Goal: Information Seeking & Learning: Find specific fact

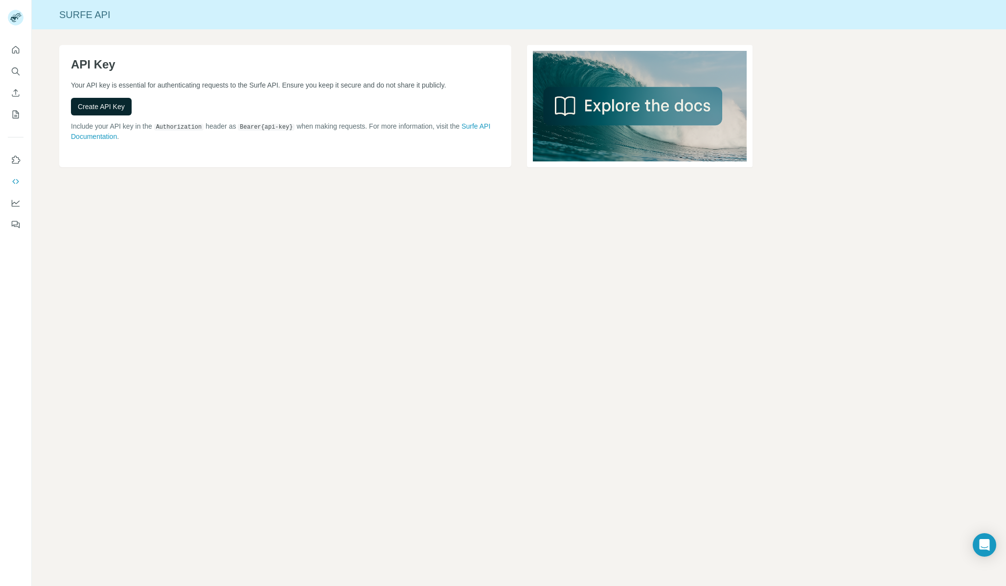
click at [95, 105] on span "Create API Key" at bounding box center [101, 107] width 47 height 10
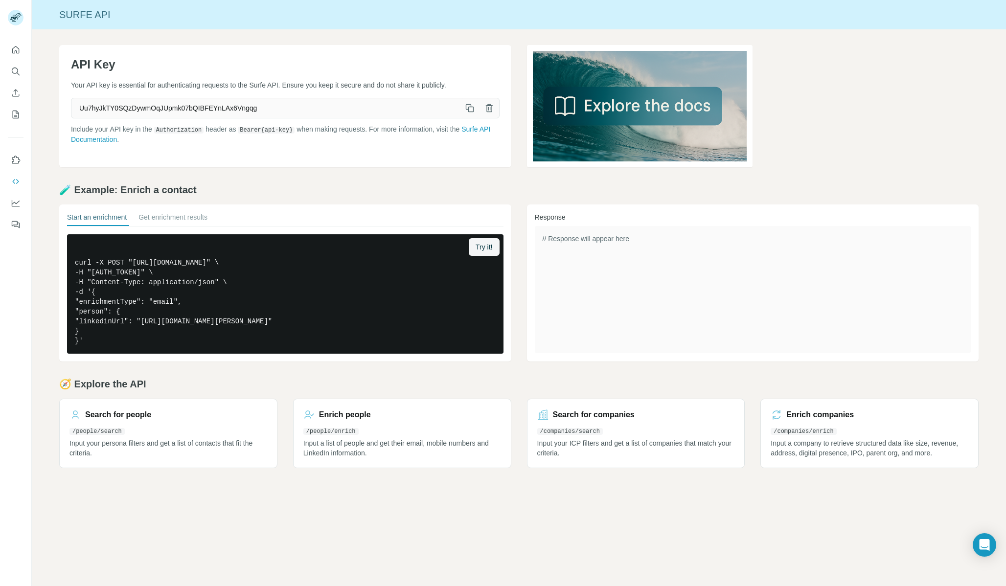
click at [471, 110] on icon "button" at bounding box center [470, 108] width 10 height 10
click at [162, 215] on button "Get enrichment results" at bounding box center [172, 219] width 69 height 14
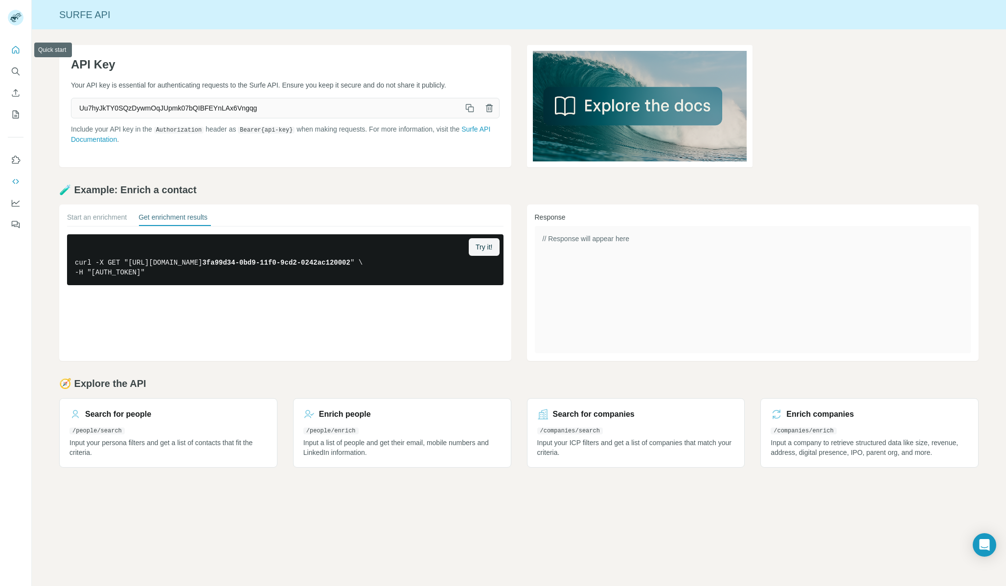
click at [15, 47] on icon "Quick start" at bounding box center [15, 49] width 7 height 7
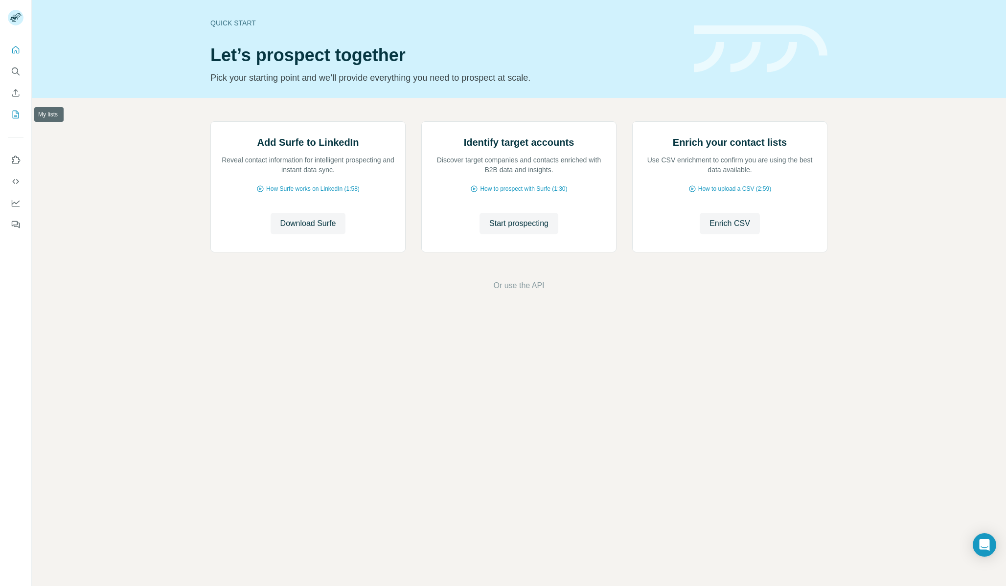
click at [16, 115] on icon "My lists" at bounding box center [16, 114] width 5 height 6
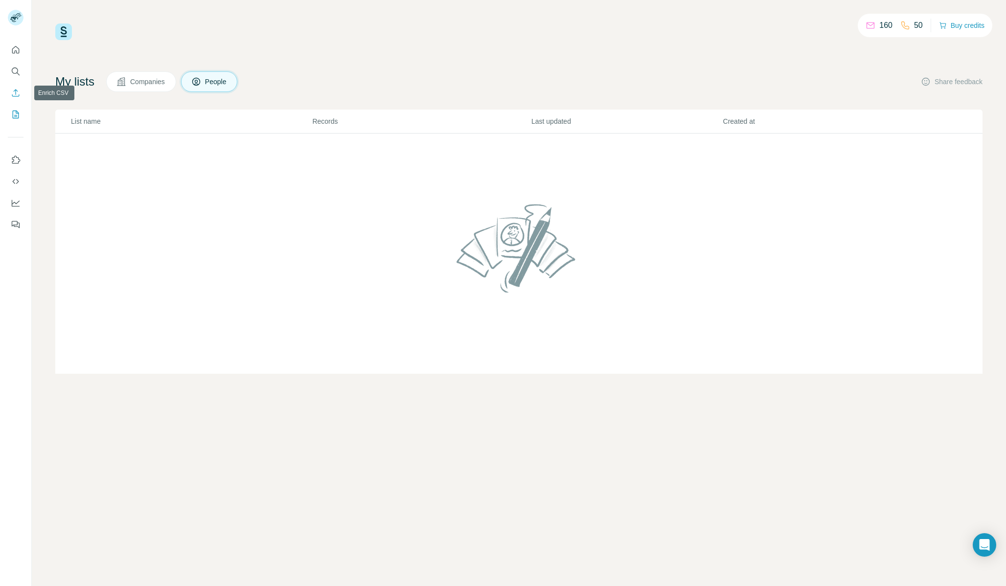
click at [15, 91] on icon "Enrich CSV" at bounding box center [16, 93] width 10 height 10
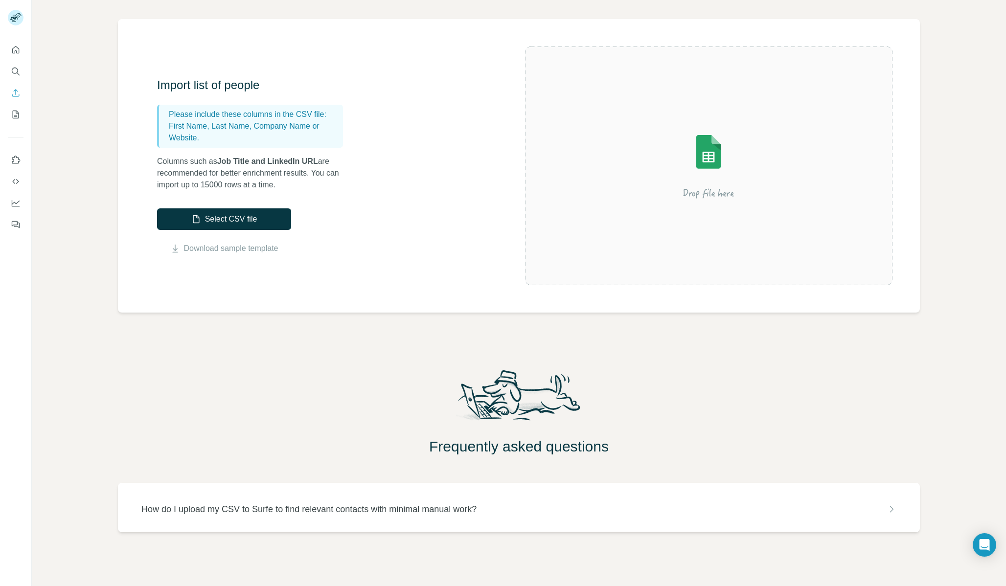
scroll to position [61, 0]
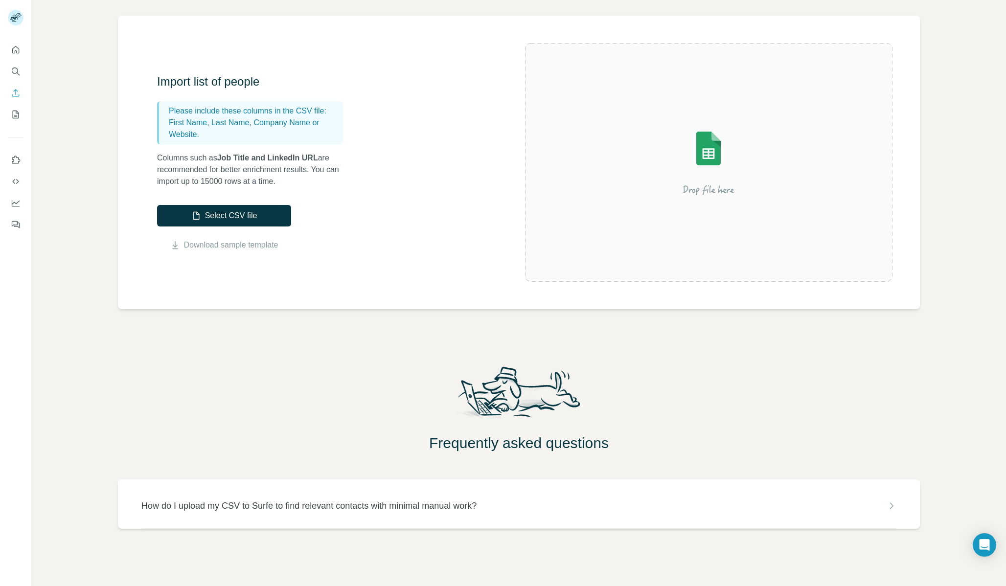
click at [235, 501] on p "How do I upload my CSV to Surfe to find relevant contacts with minimal manual w…" at bounding box center [308, 506] width 335 height 14
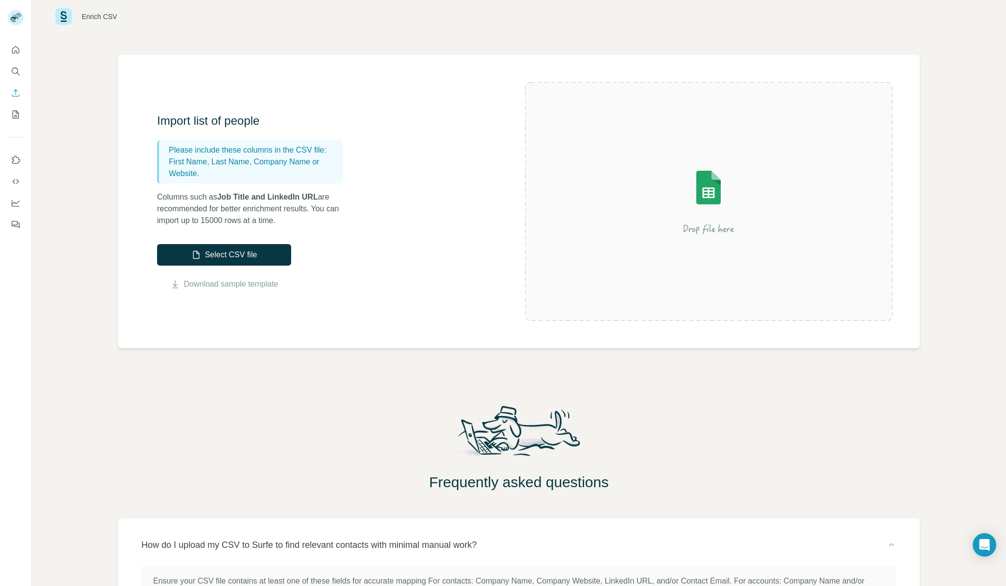
scroll to position [0, 0]
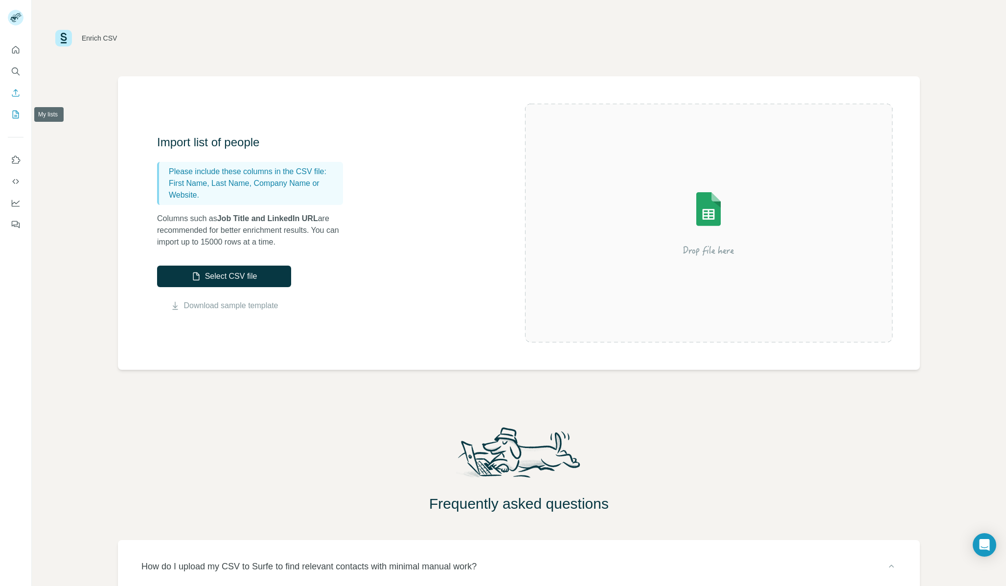
click at [13, 112] on icon "My lists" at bounding box center [16, 115] width 6 height 8
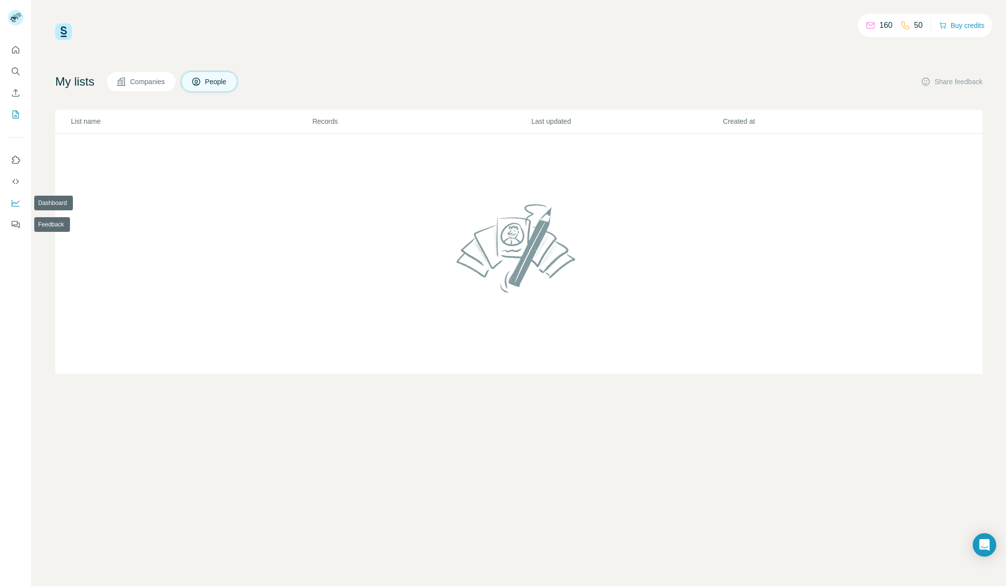
click at [19, 199] on icon "Dashboard" at bounding box center [16, 203] width 10 height 10
click at [15, 75] on icon "Search" at bounding box center [16, 72] width 10 height 10
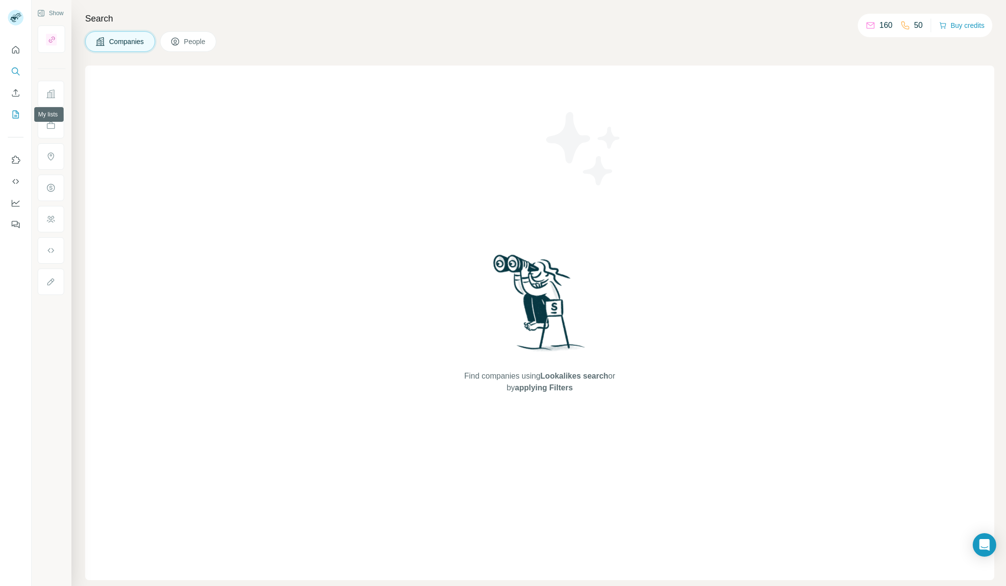
click at [15, 108] on button "My lists" at bounding box center [16, 115] width 16 height 18
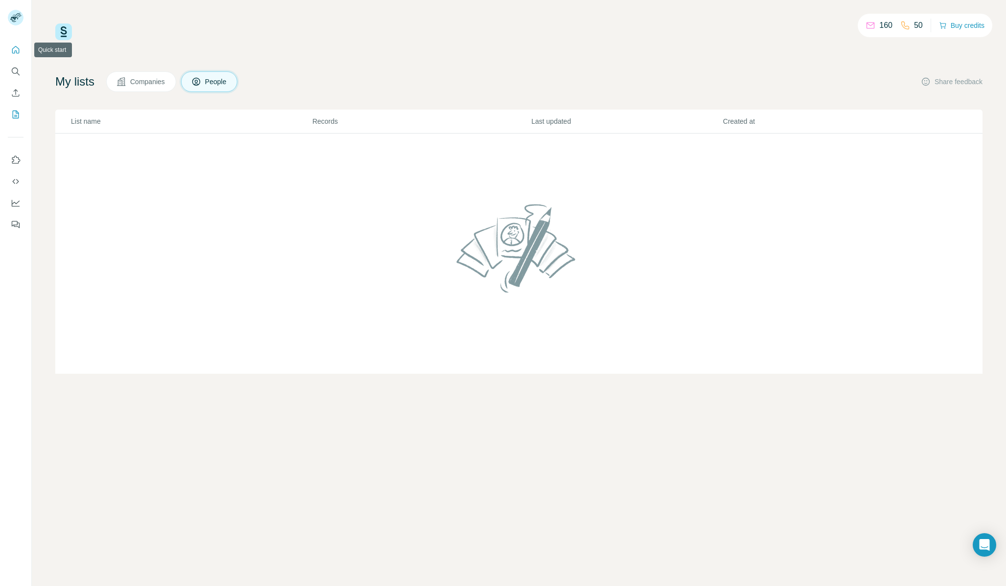
click at [17, 49] on icon "Quick start" at bounding box center [16, 50] width 10 height 10
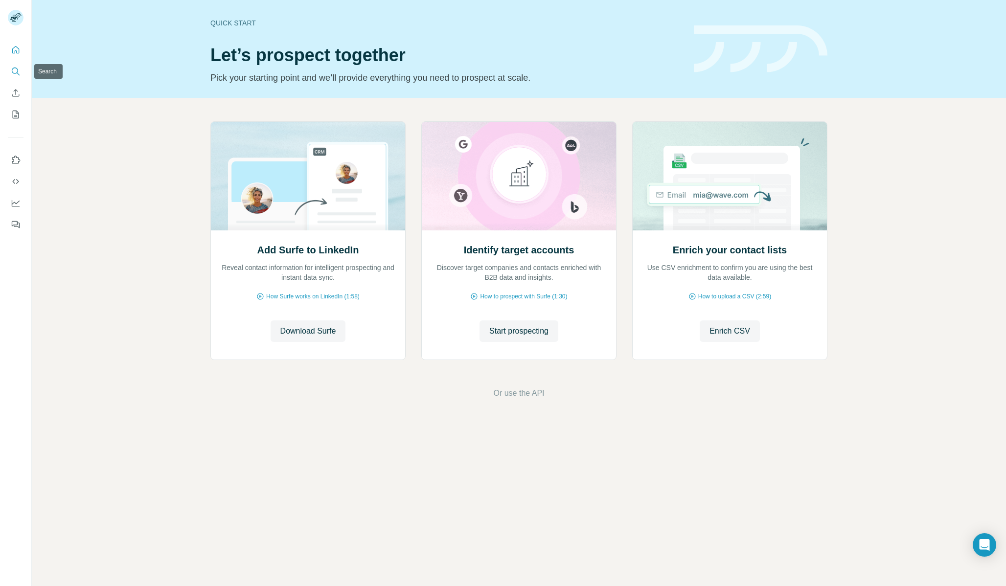
click at [19, 67] on icon "Search" at bounding box center [16, 72] width 10 height 10
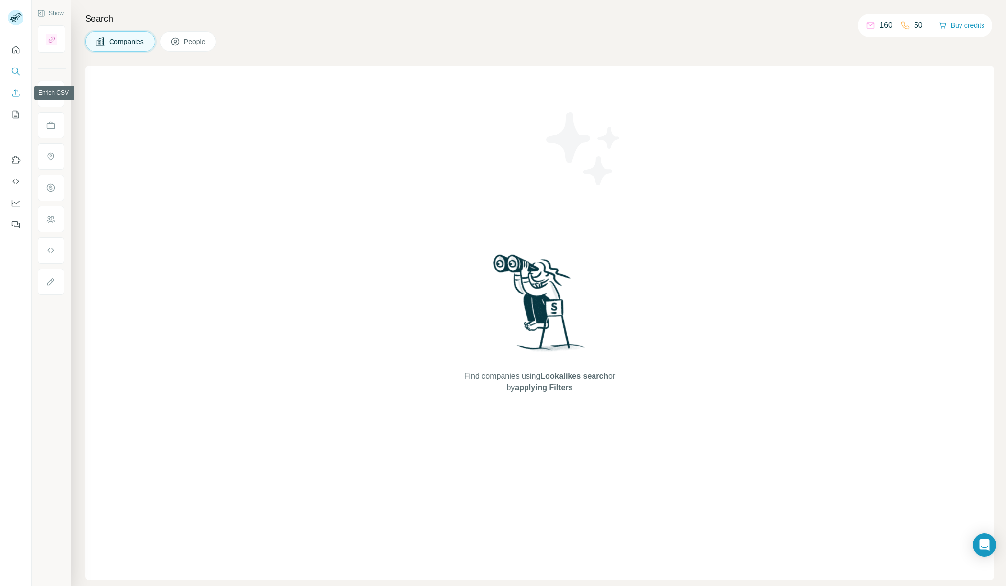
click at [17, 90] on icon "Enrich CSV" at bounding box center [16, 93] width 10 height 10
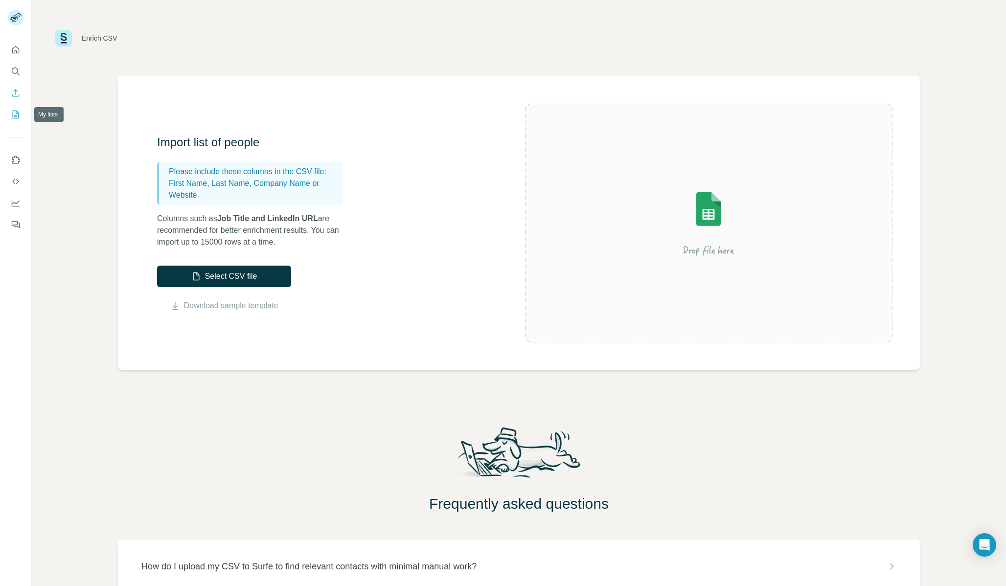
click at [17, 121] on button "My lists" at bounding box center [16, 115] width 16 height 18
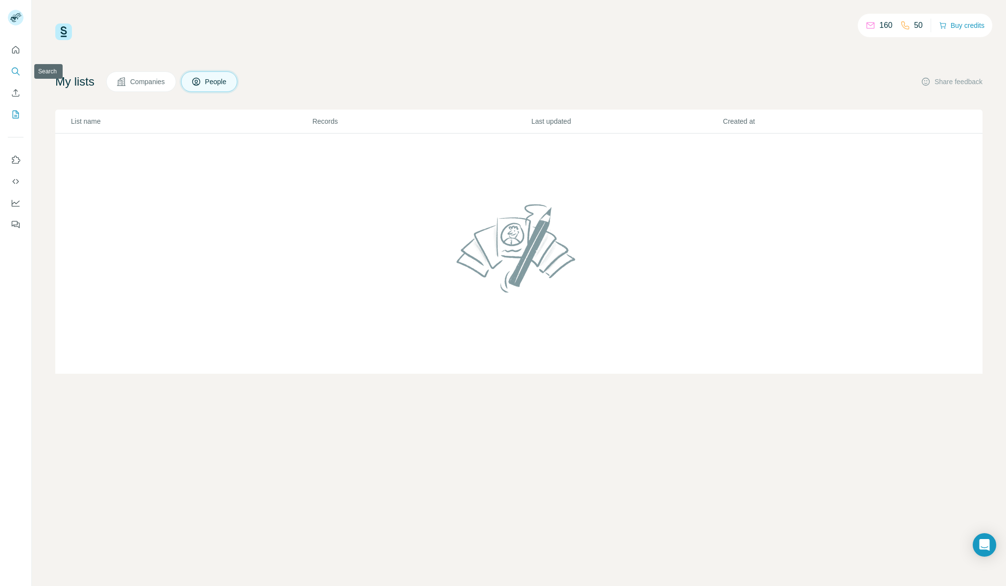
click at [22, 75] on button "Search" at bounding box center [16, 72] width 16 height 18
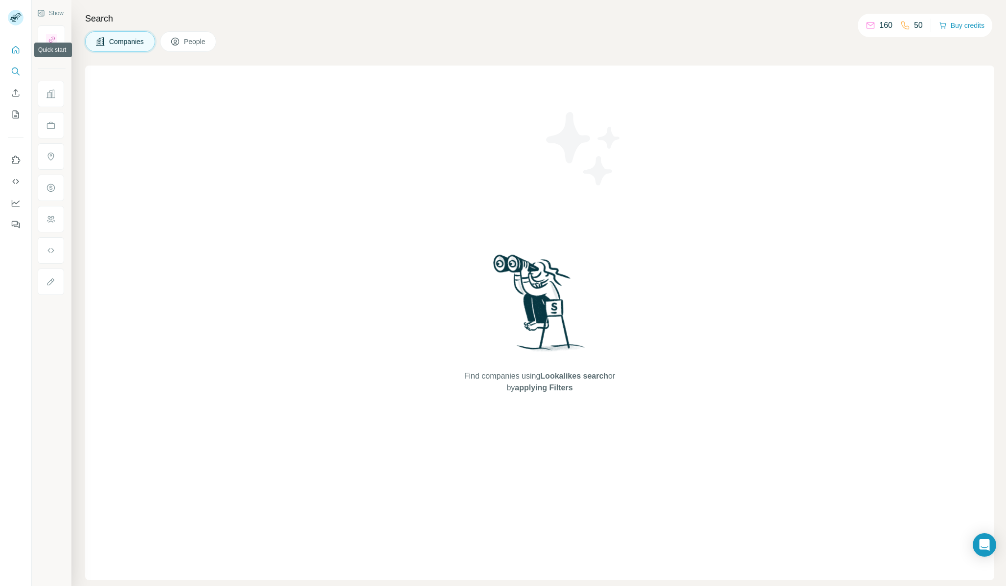
click at [18, 51] on icon "Quick start" at bounding box center [16, 50] width 10 height 10
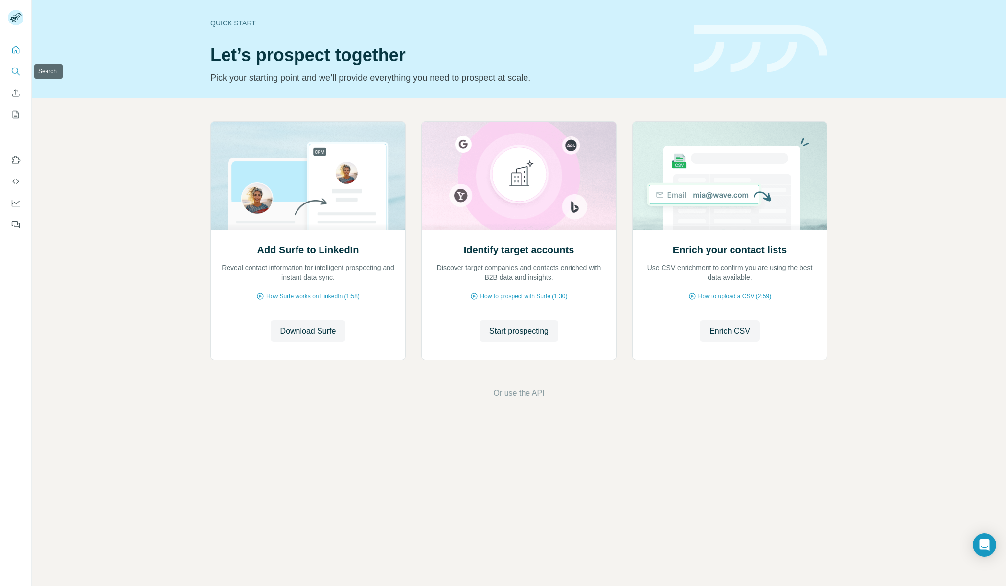
click at [17, 74] on icon "Search" at bounding box center [16, 72] width 10 height 10
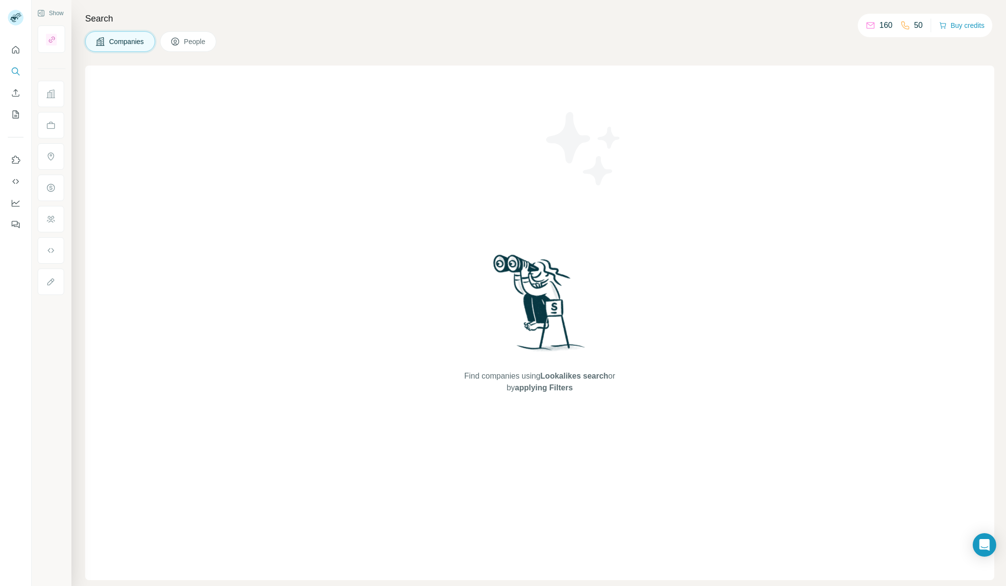
click at [112, 47] on button "Companies" at bounding box center [120, 41] width 70 height 21
click at [182, 42] on button "People" at bounding box center [188, 41] width 57 height 21
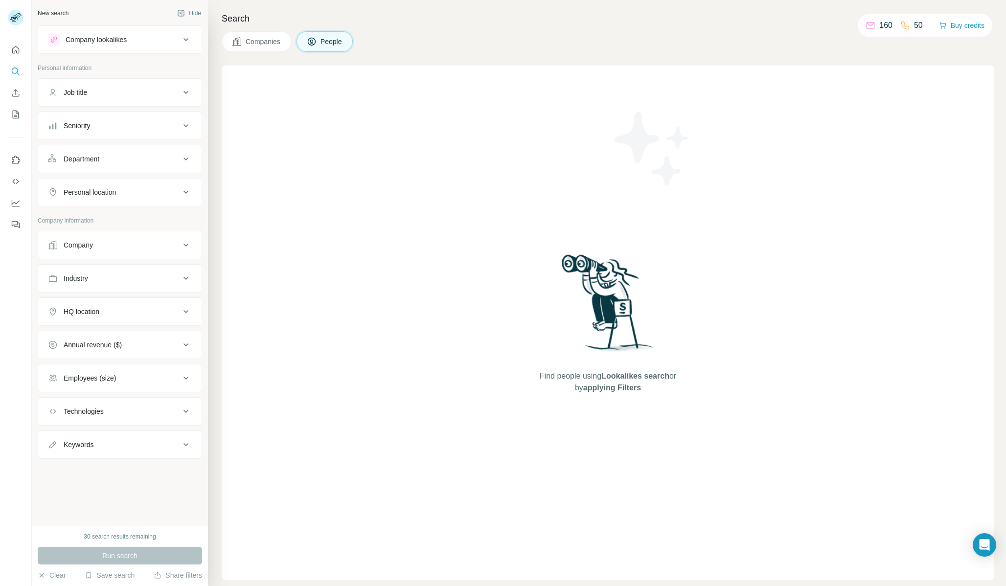
click at [109, 231] on div "Company" at bounding box center [120, 245] width 164 height 28
click at [104, 240] on div "Company" at bounding box center [114, 245] width 132 height 10
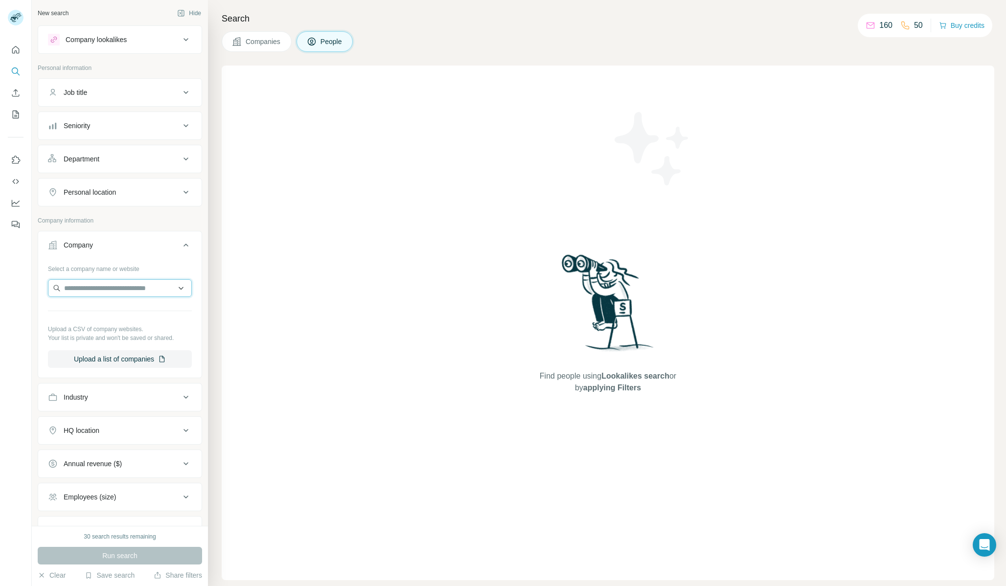
click at [115, 286] on input "text" at bounding box center [120, 288] width 144 height 18
click at [90, 290] on input "**********" at bounding box center [120, 288] width 144 height 18
click at [93, 286] on input "**********" at bounding box center [120, 288] width 144 height 18
type input "**********"
click at [100, 310] on p "[DEMOGRAPHIC_DATA] AND [PERSON_NAME]" at bounding box center [127, 315] width 111 height 20
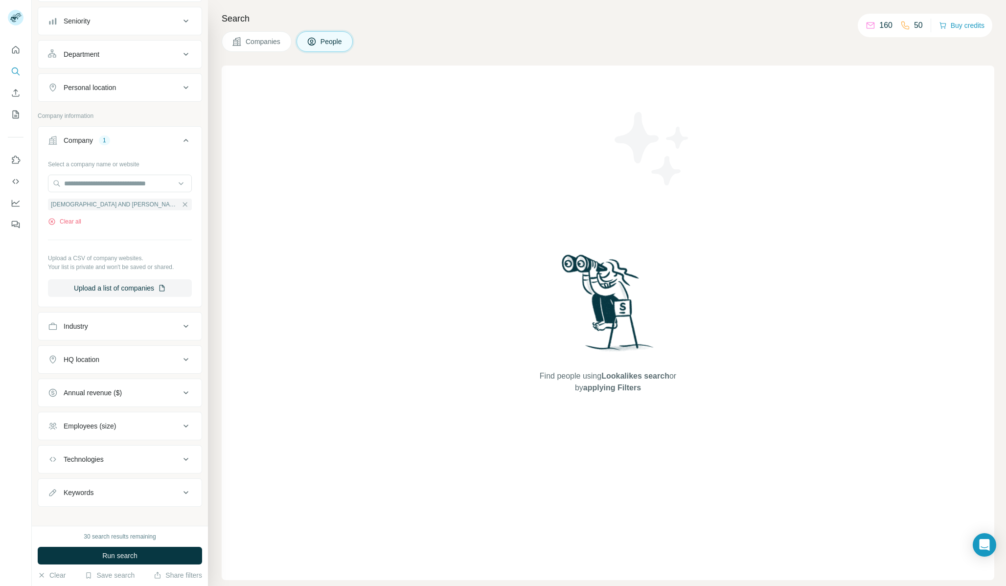
scroll to position [113, 0]
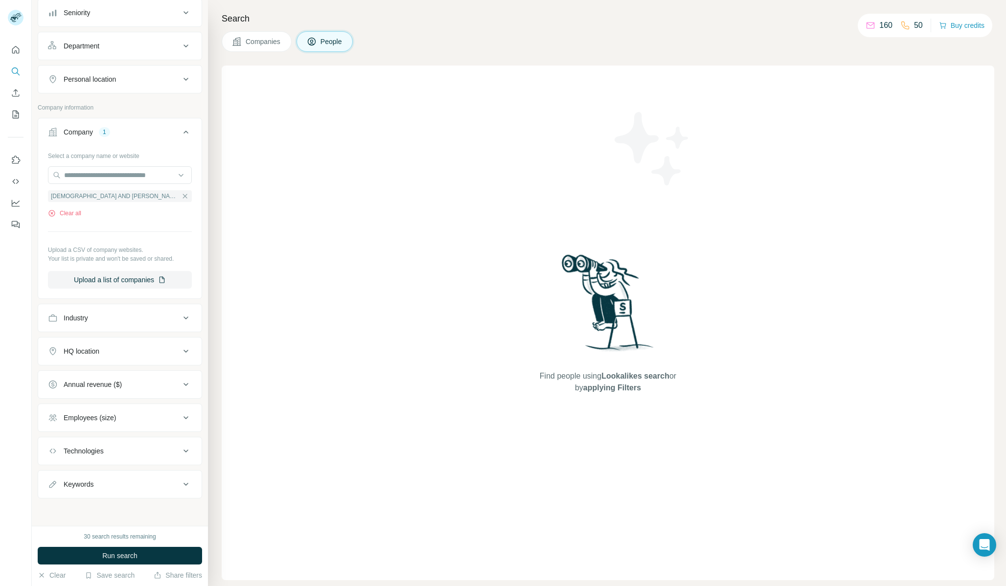
click at [107, 491] on button "Keywords" at bounding box center [119, 484] width 163 height 23
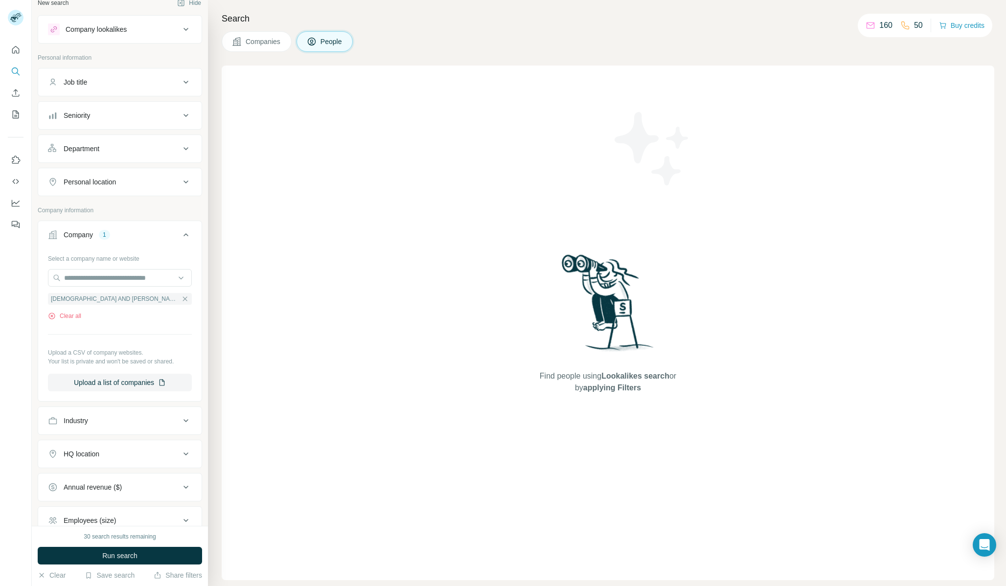
scroll to position [0, 0]
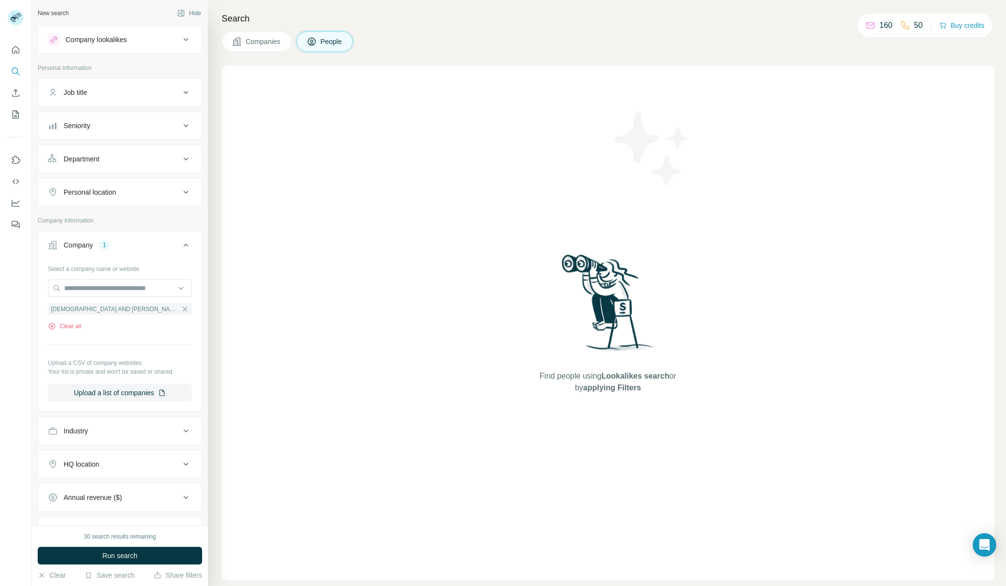
click at [128, 193] on div "Personal location" at bounding box center [114, 192] width 132 height 10
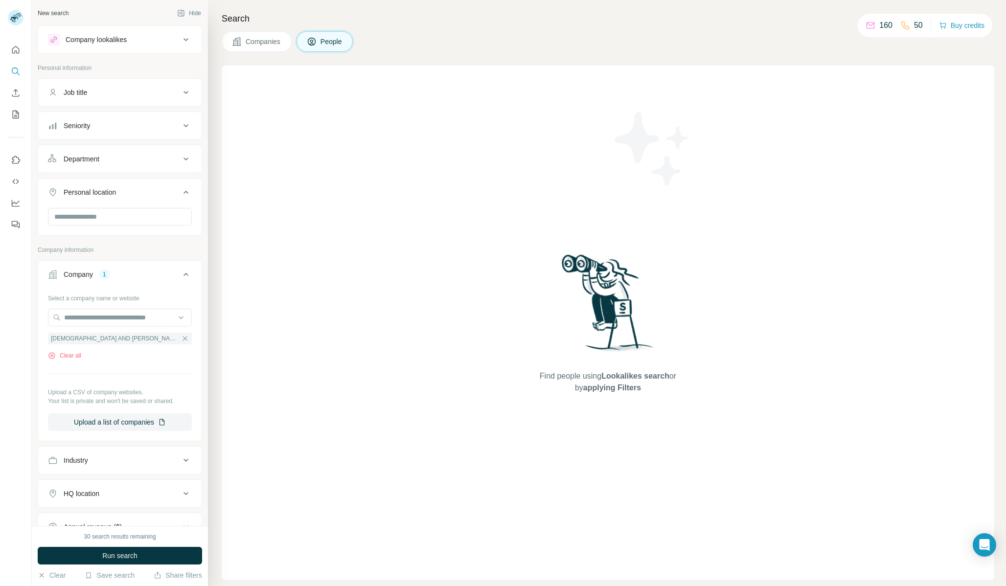
click at [128, 193] on div "Personal location" at bounding box center [114, 192] width 132 height 10
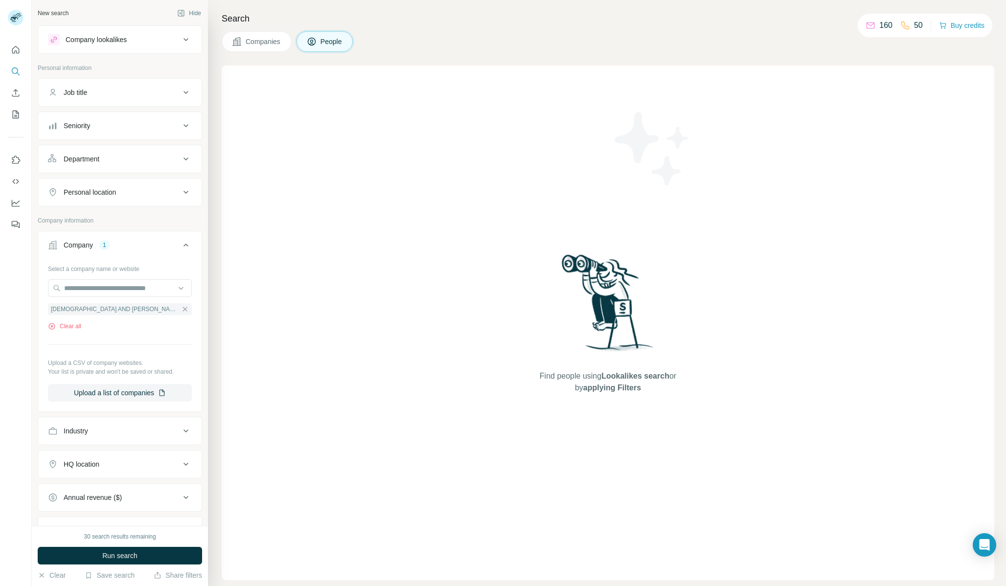
click at [114, 166] on button "Department" at bounding box center [119, 158] width 163 height 23
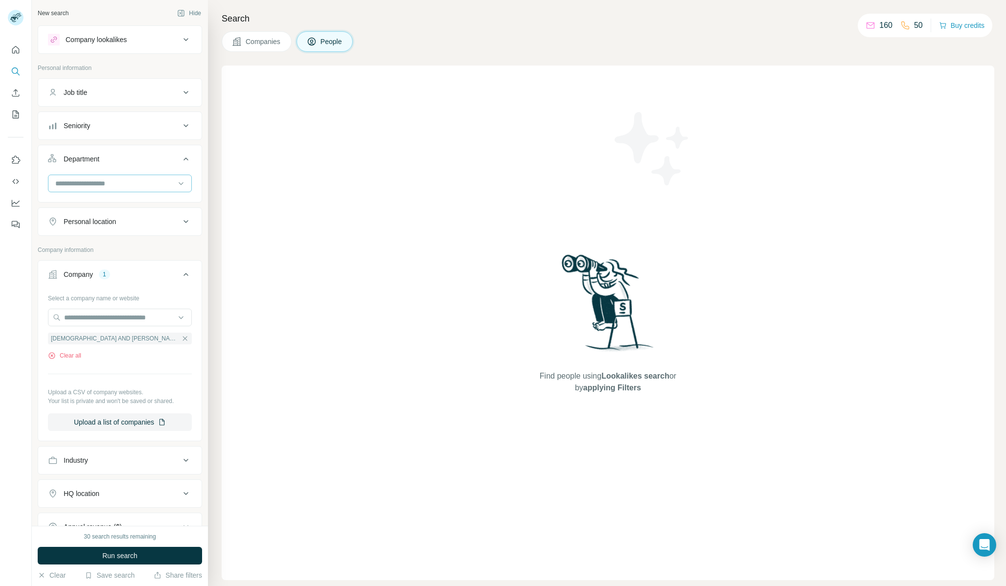
click at [127, 189] on div at bounding box center [114, 183] width 121 height 17
click at [101, 232] on div "Procurement" at bounding box center [119, 234] width 127 height 10
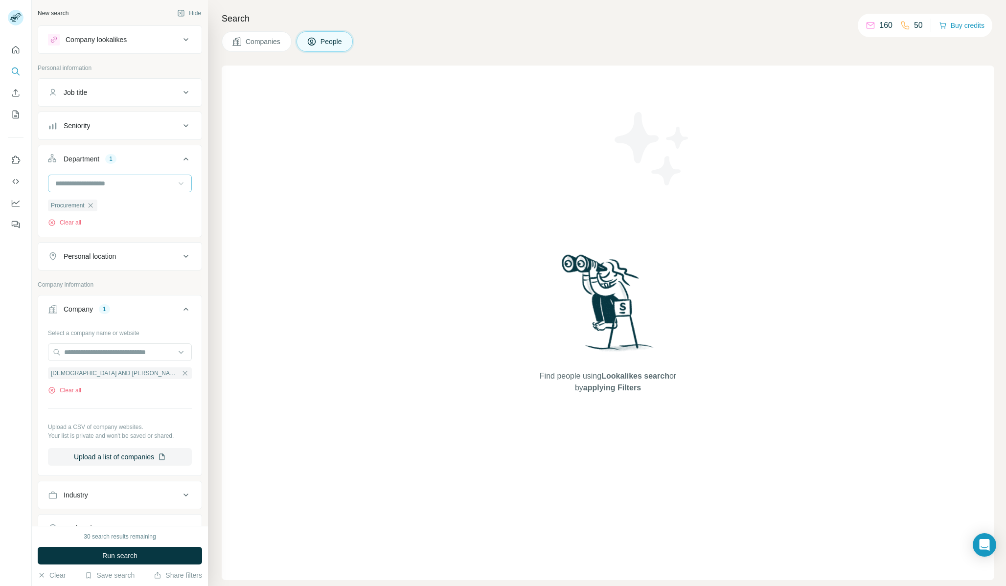
click at [182, 180] on icon at bounding box center [181, 184] width 10 height 10
click at [117, 259] on div "Supply Chain" at bounding box center [119, 258] width 127 height 10
click at [182, 181] on icon at bounding box center [181, 184] width 10 height 10
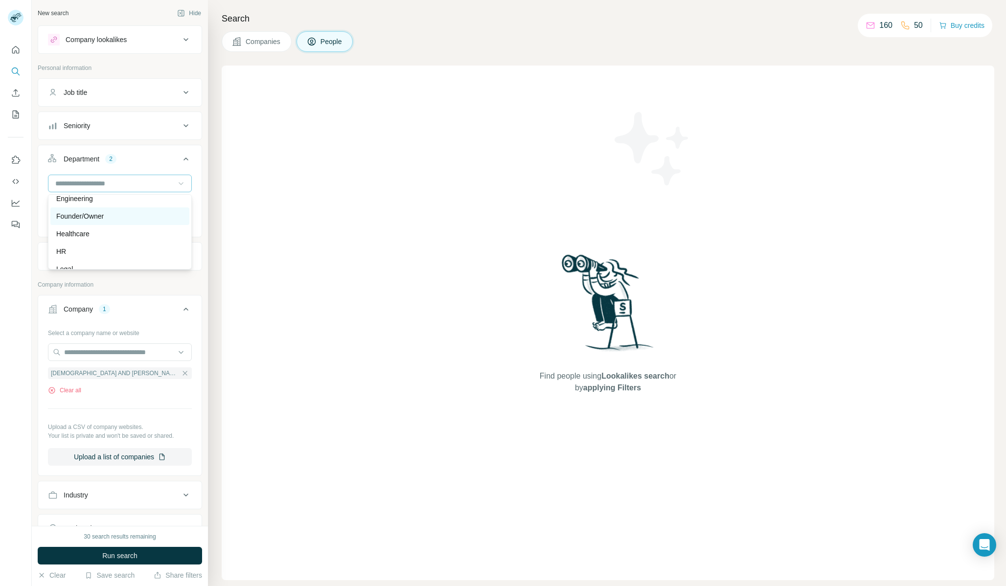
click at [107, 216] on div "Founder/Owner" at bounding box center [119, 216] width 127 height 10
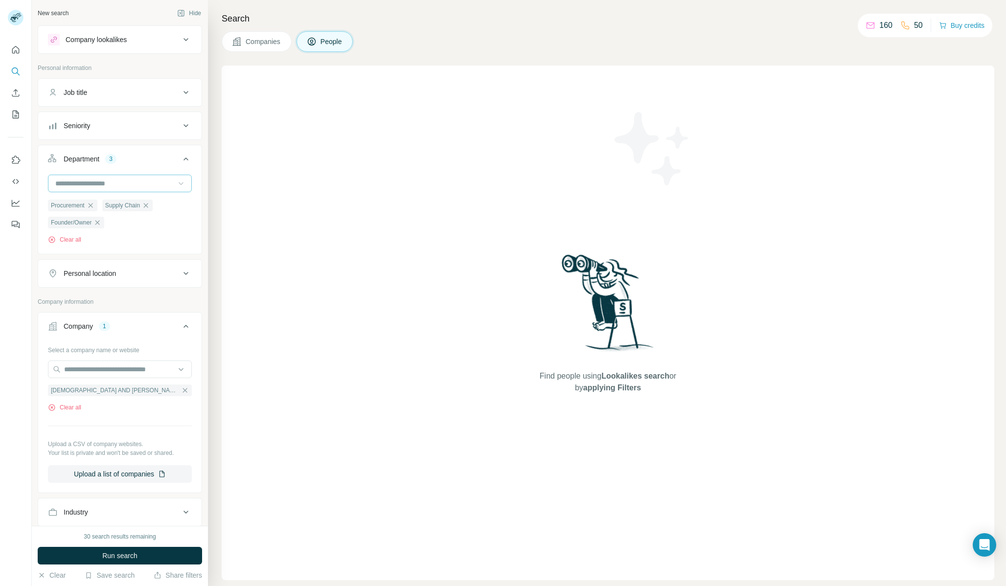
click at [177, 184] on icon at bounding box center [181, 184] width 10 height 10
click at [93, 212] on p "Management" at bounding box center [76, 212] width 40 height 10
click at [143, 553] on button "Run search" at bounding box center [120, 556] width 164 height 18
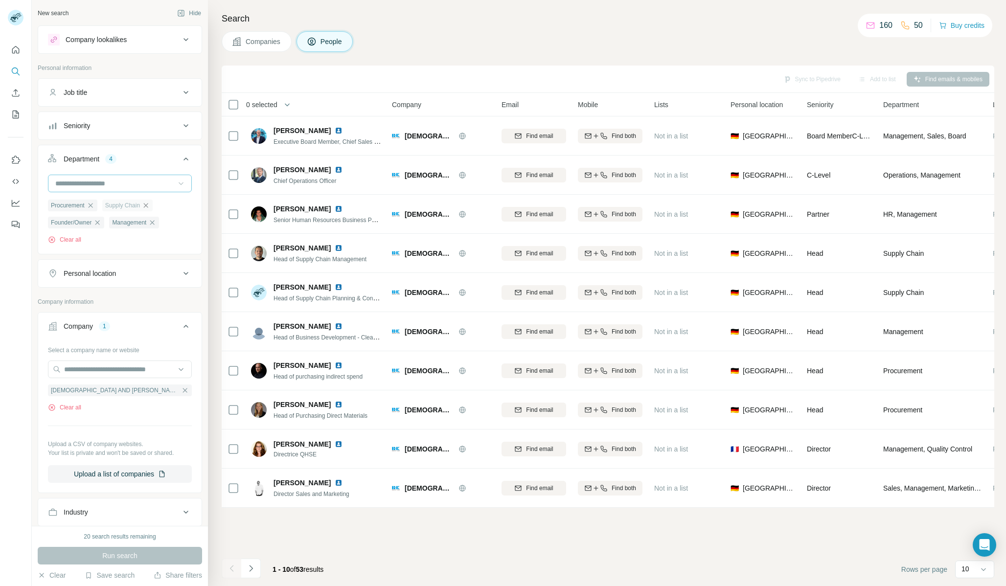
click at [146, 206] on icon "button" at bounding box center [146, 206] width 8 height 8
click at [149, 206] on icon "button" at bounding box center [152, 206] width 8 height 8
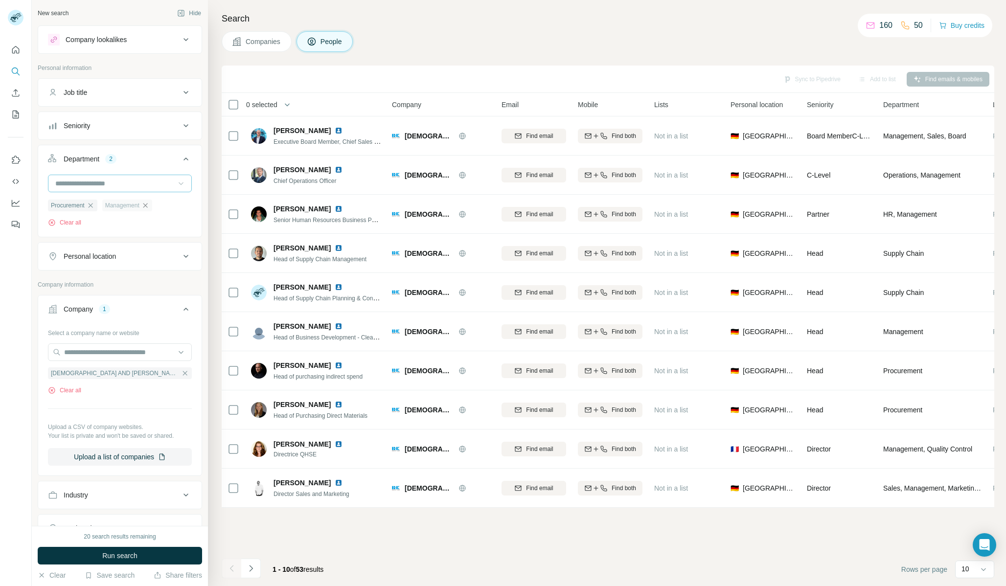
click at [144, 203] on icon "button" at bounding box center [145, 206] width 8 height 8
click at [109, 556] on span "Run search" at bounding box center [119, 556] width 35 height 10
